Goal: Task Accomplishment & Management: Manage account settings

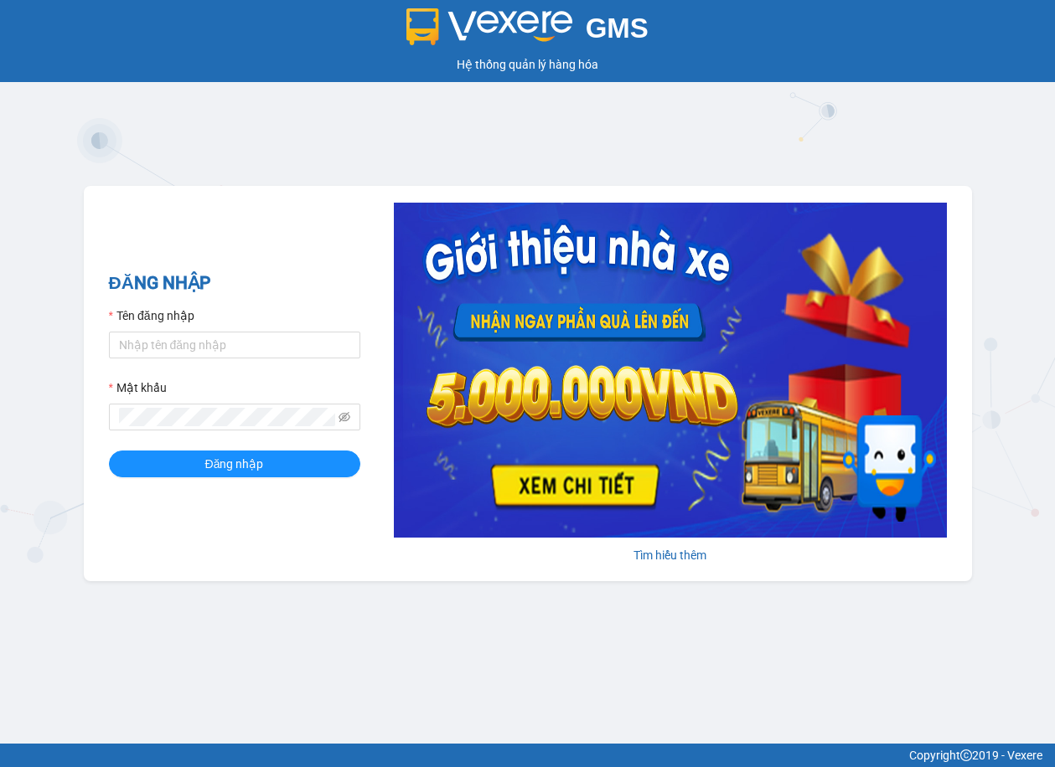
click at [172, 314] on label "Tên đăng nhập" at bounding box center [151, 316] width 85 height 18
click at [172, 332] on input "Tên đăng nhập" at bounding box center [234, 345] width 251 height 27
click at [172, 314] on label "Tên đăng nhập" at bounding box center [151, 316] width 85 height 18
click at [172, 332] on input "Tên đăng nhập" at bounding box center [234, 345] width 251 height 27
click at [172, 314] on label "Tên đăng nhập" at bounding box center [151, 316] width 85 height 18
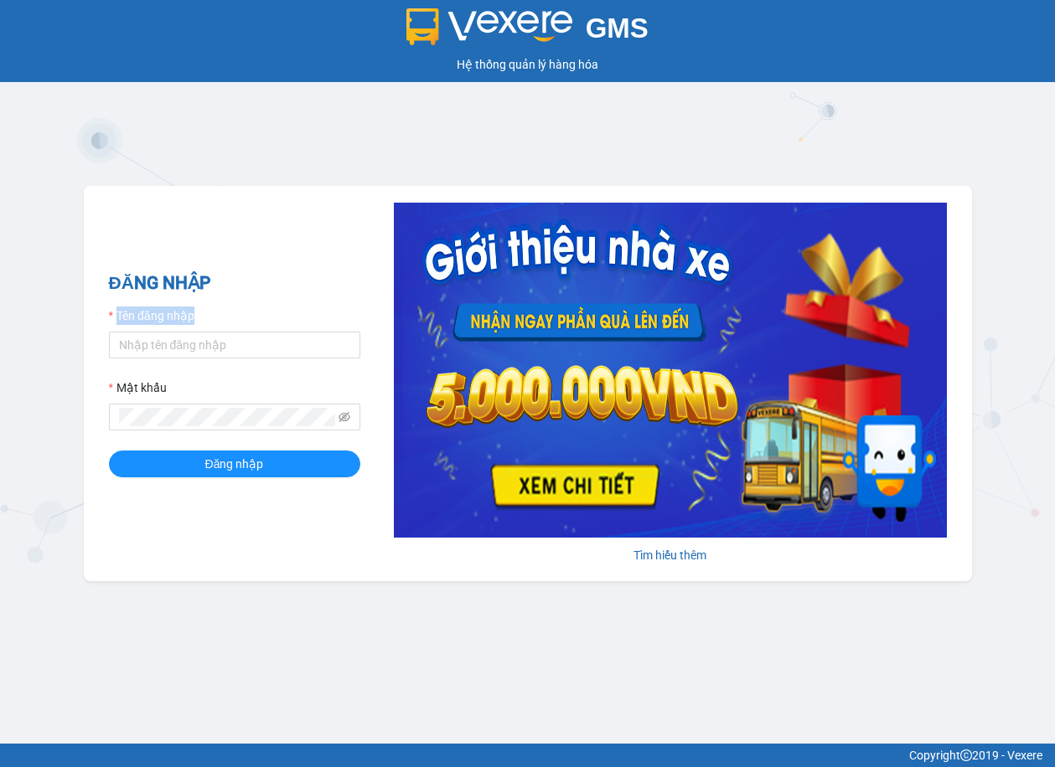
click at [172, 332] on input "Tên đăng nhập" at bounding box center [234, 345] width 251 height 27
click at [321, 312] on div "Tên đăng nhập" at bounding box center [234, 319] width 251 height 25
drag, startPoint x: 177, startPoint y: 165, endPoint x: 86, endPoint y: 235, distance: 114.6
click at [86, 235] on div "ĐĂNG NHẬP Tên đăng nhập Mật khẩu Đăng nhập Tìm hiểu thêm" at bounding box center [528, 383] width 888 height 395
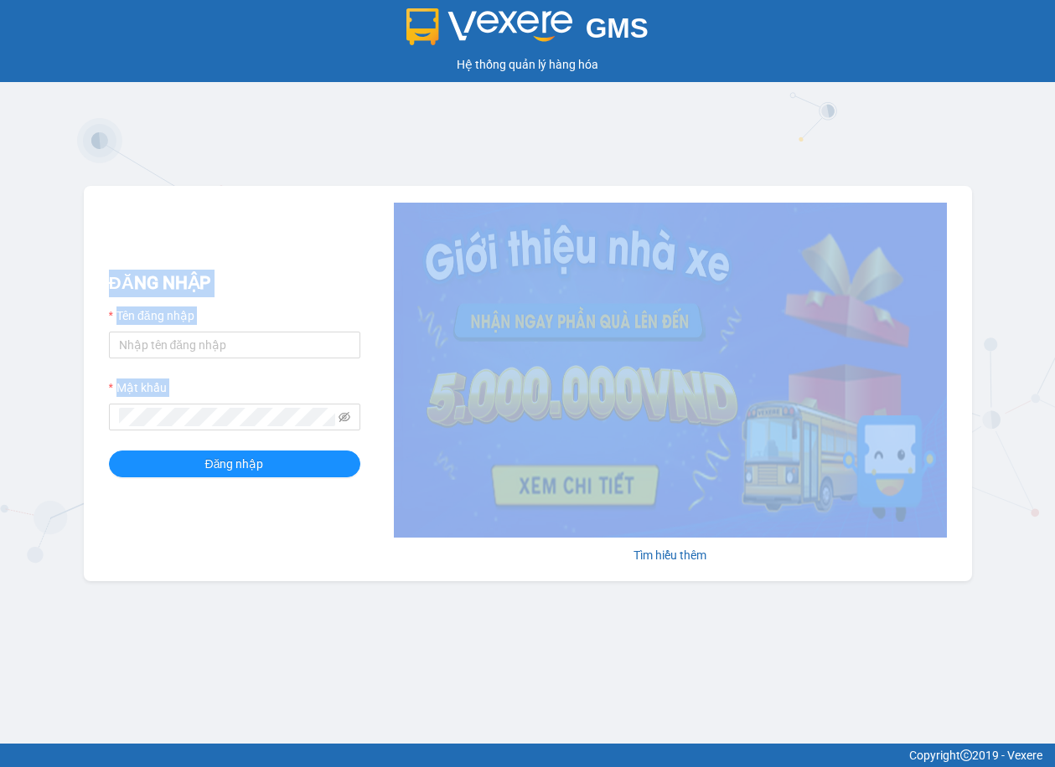
drag, startPoint x: 152, startPoint y: 307, endPoint x: 302, endPoint y: 497, distance: 241.5
click at [302, 497] on div "ĐĂNG NHẬP Tên đăng nhập Mật khẩu Đăng nhập Tìm hiểu thêm" at bounding box center [528, 383] width 888 height 395
click at [319, 537] on div "ĐĂNG NHẬP Tên đăng nhập Mật khẩu Đăng nhập Tìm hiểu thêm" at bounding box center [528, 383] width 888 height 395
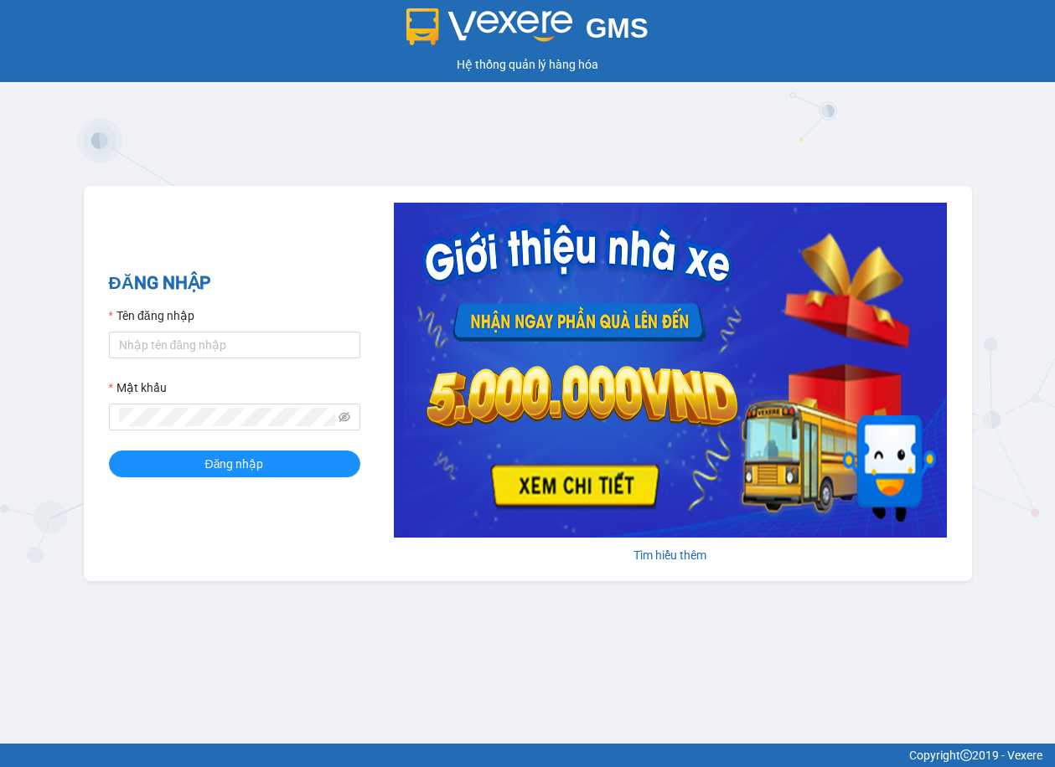
click at [238, 174] on div "GMS Hệ thống quản lý hàng hóa ĐĂNG NHẬP Tên đăng nhập Mật khẩu Đăng nhập Tìm hi…" at bounding box center [527, 372] width 1055 height 744
